Goal: Task Accomplishment & Management: Use online tool/utility

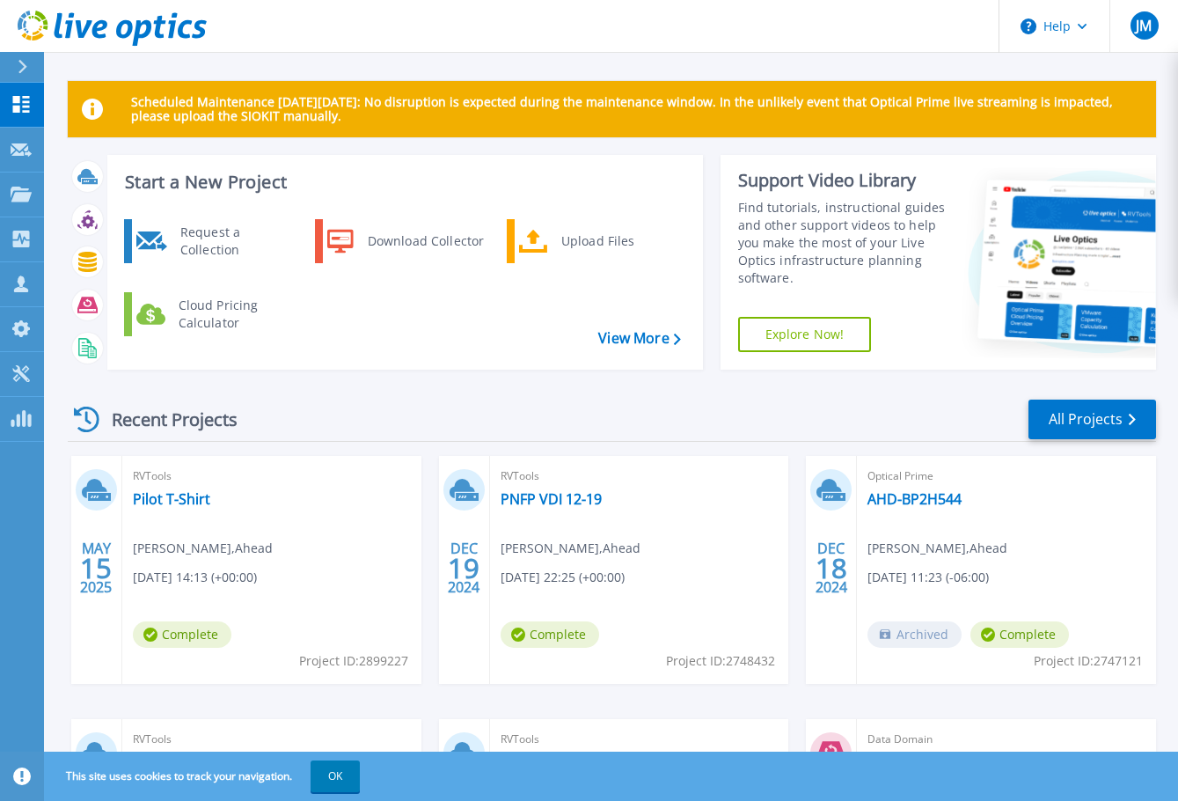
click at [555, 389] on div "Recent Projects All Projects [DATE] RVTools Pilot T-Shirt [PERSON_NAME] , Ahead…" at bounding box center [612, 690] width 1088 height 612
click at [37, 194] on link "Projects Projects" at bounding box center [22, 194] width 44 height 45
click at [359, 407] on div "Recent Projects All Projects" at bounding box center [612, 420] width 1088 height 44
click at [582, 228] on div "Upload Files" at bounding box center [617, 240] width 130 height 35
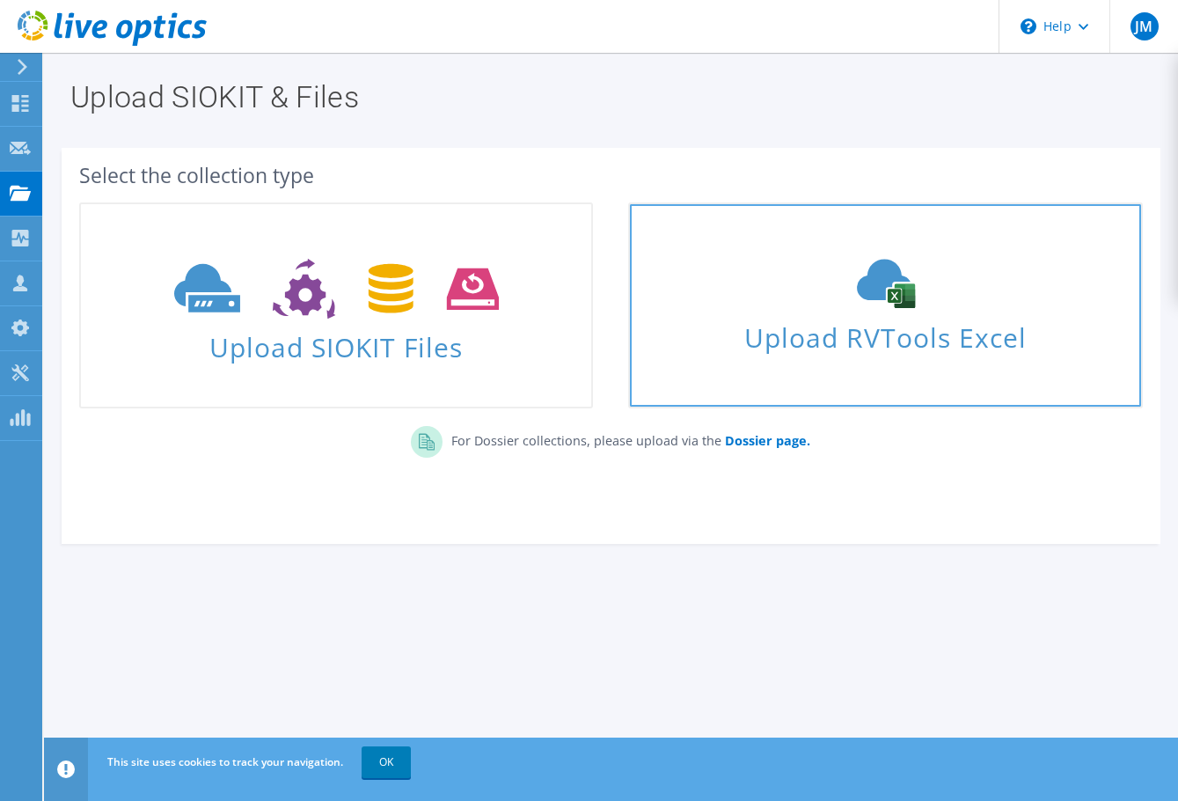
click at [846, 279] on icon at bounding box center [886, 283] width 264 height 49
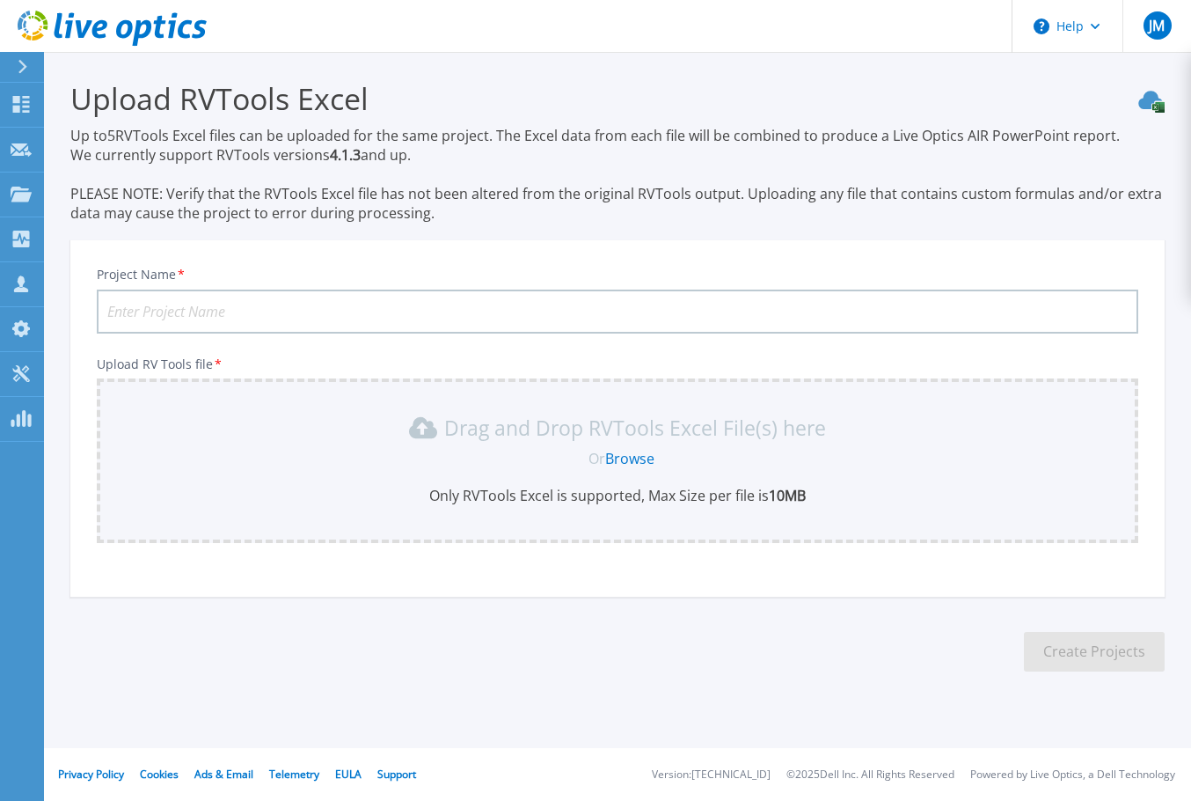
click at [157, 303] on input "Project Name *" at bounding box center [618, 311] width 1042 height 44
type input "Pilot-2025 vInfo"
click at [623, 462] on link "Browse" at bounding box center [629, 458] width 49 height 19
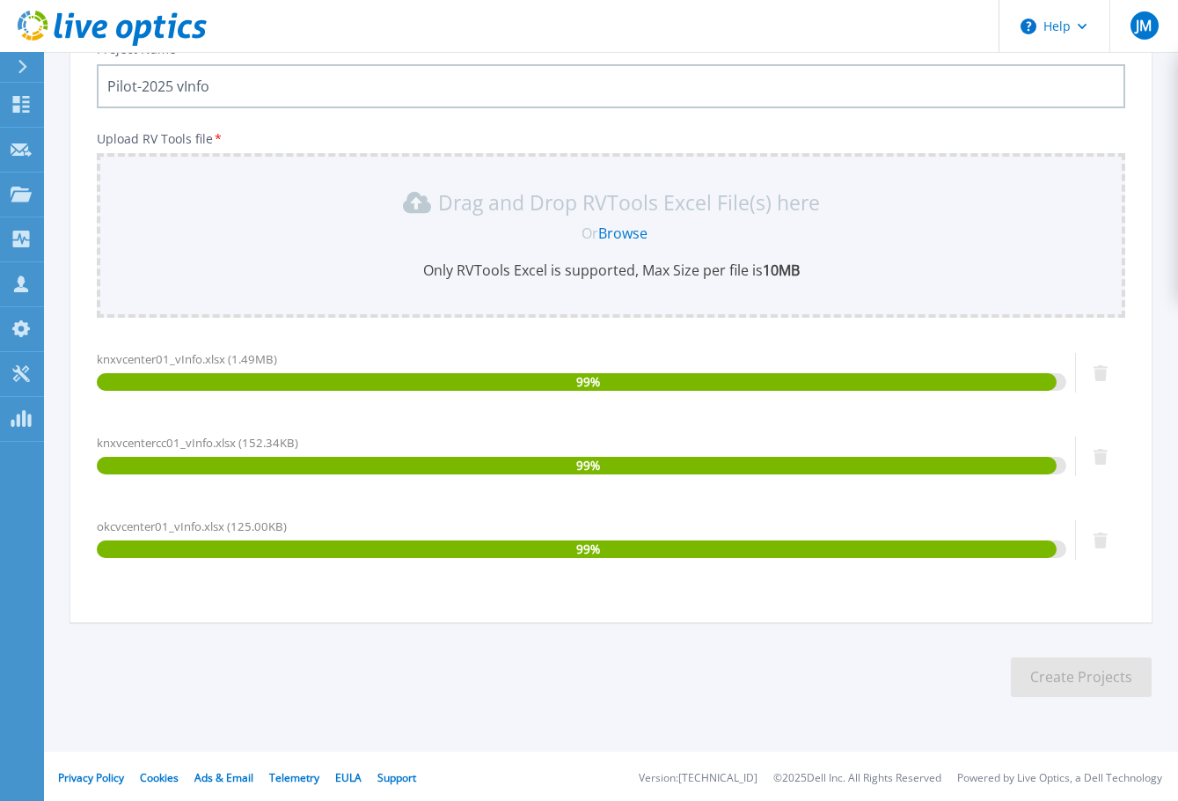
scroll to position [229, 0]
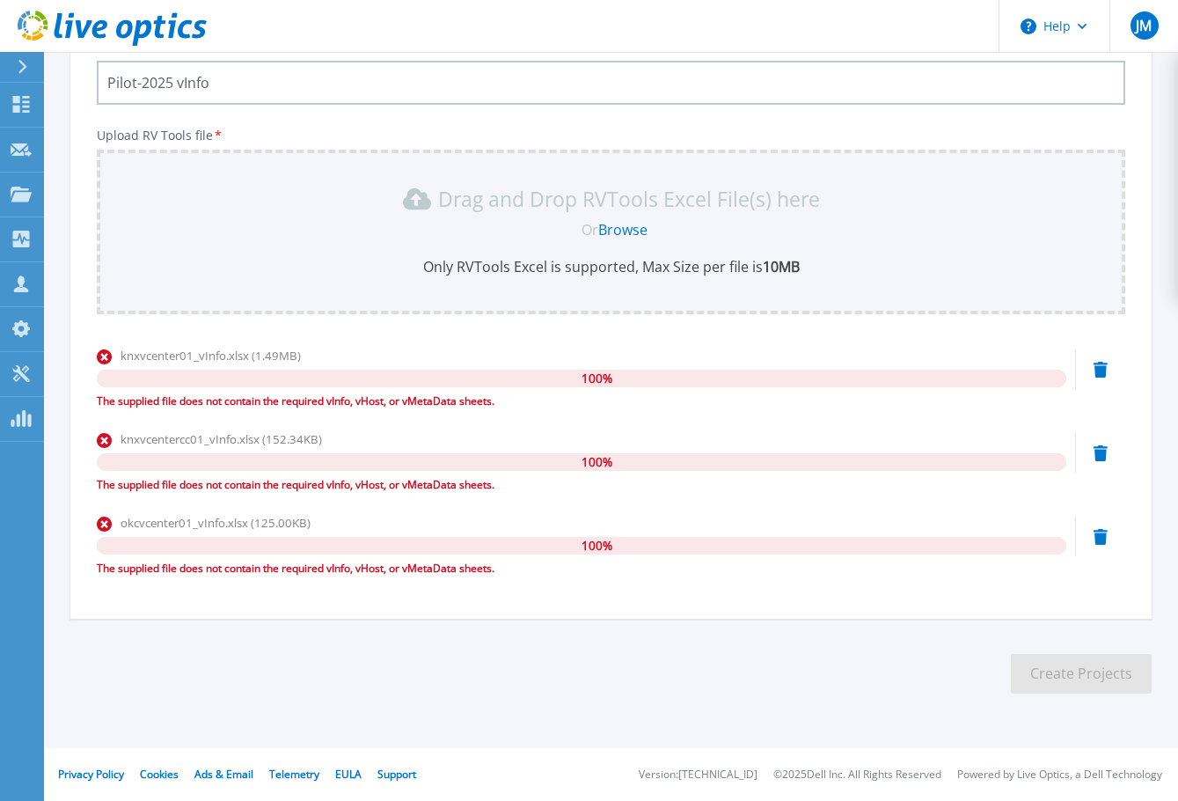
click at [488, 404] on div "The supplied file does not contain the required vInfo, vHost, or vMetaData shee…" at bounding box center [581, 401] width 969 height 18
click at [219, 648] on section "Upload RVTools Excel Up to 5 RVTools Excel files can be uploaded for the same p…" at bounding box center [611, 278] width 1134 height 910
click at [118, 26] on icon at bounding box center [124, 29] width 17 height 18
